Goal: Transaction & Acquisition: Purchase product/service

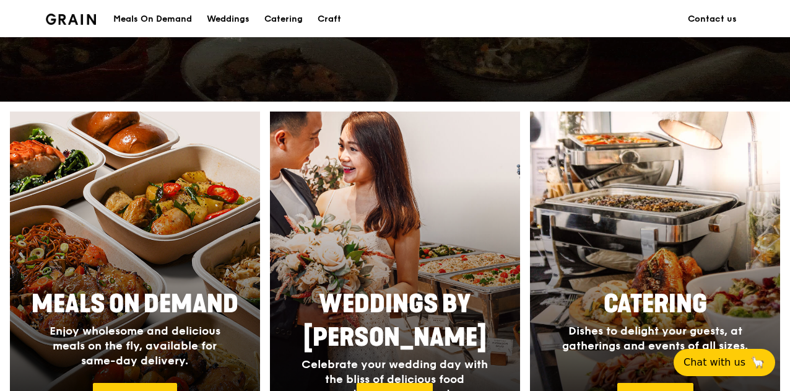
scroll to position [248, 0]
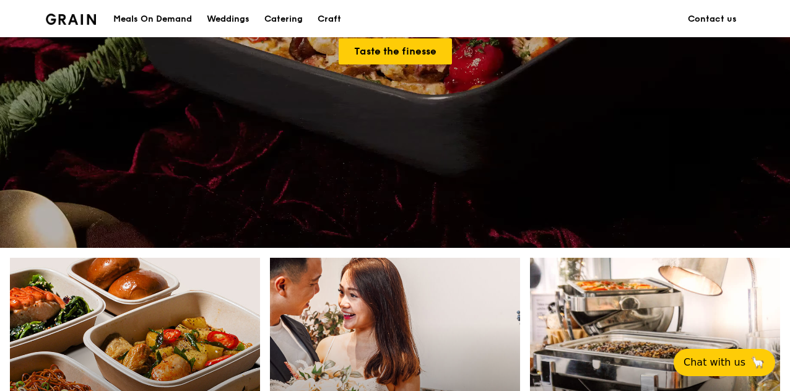
click at [175, 20] on div "Meals On Demand" at bounding box center [152, 19] width 79 height 37
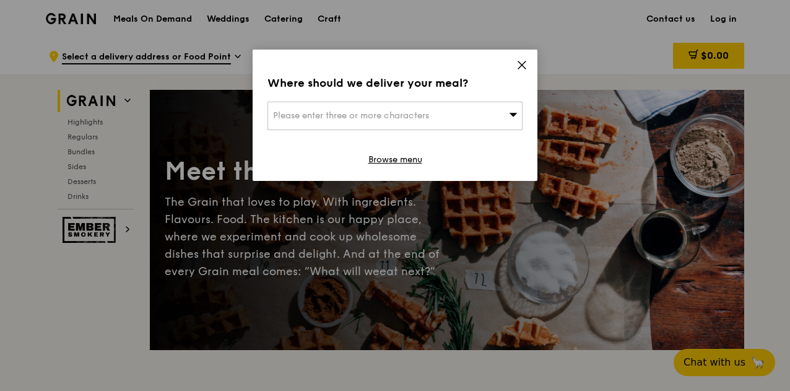
click at [520, 68] on icon at bounding box center [522, 64] width 11 height 11
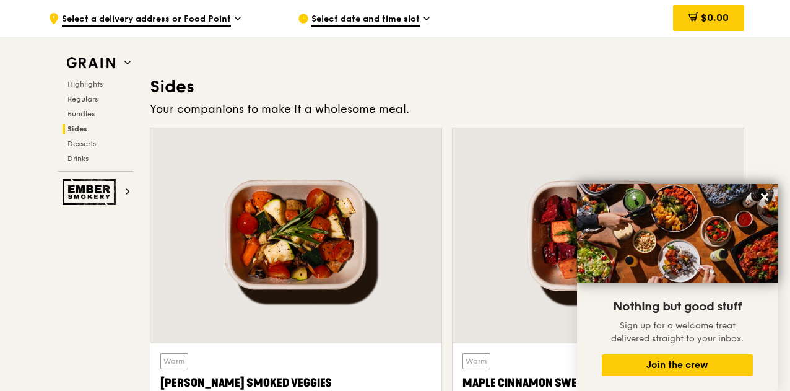
scroll to position [2849, 0]
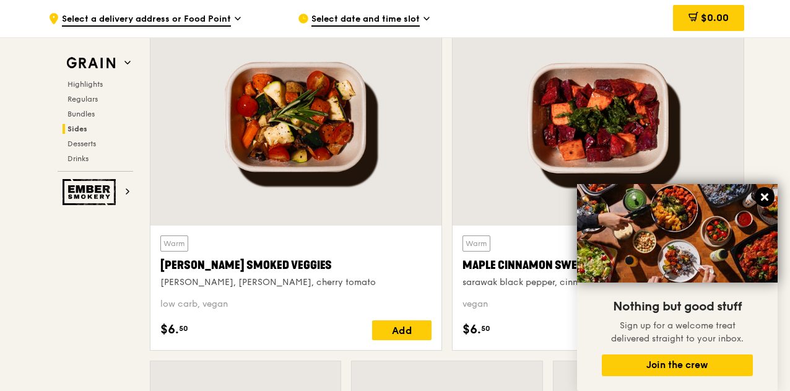
click at [770, 196] on button at bounding box center [765, 197] width 20 height 20
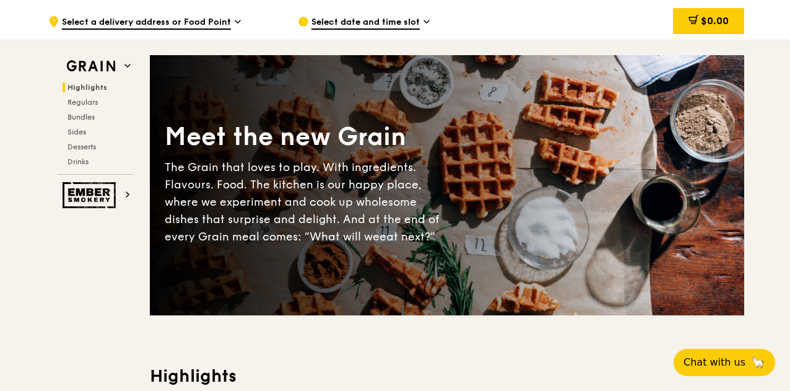
scroll to position [0, 0]
